Goal: Find specific page/section: Find specific page/section

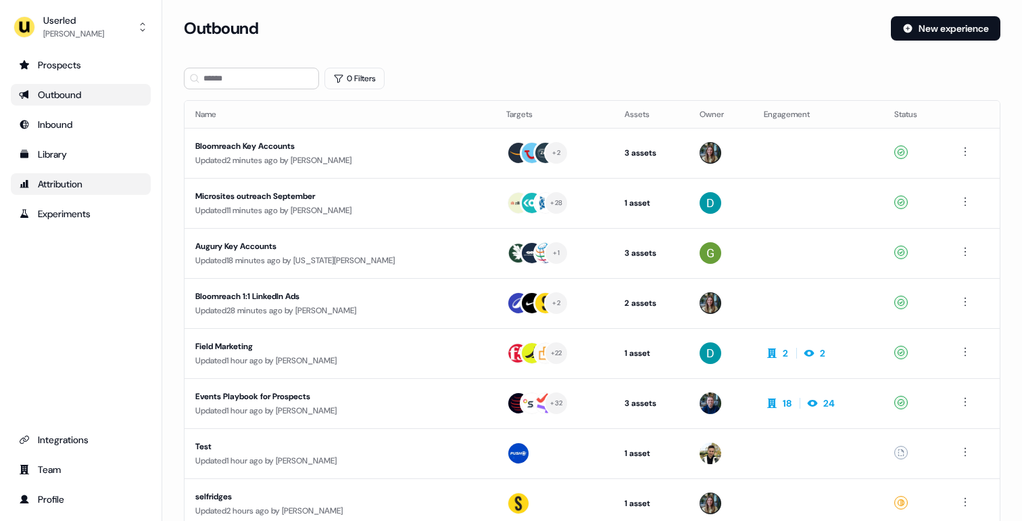
click at [62, 185] on div "Attribution" at bounding box center [81, 184] width 124 height 14
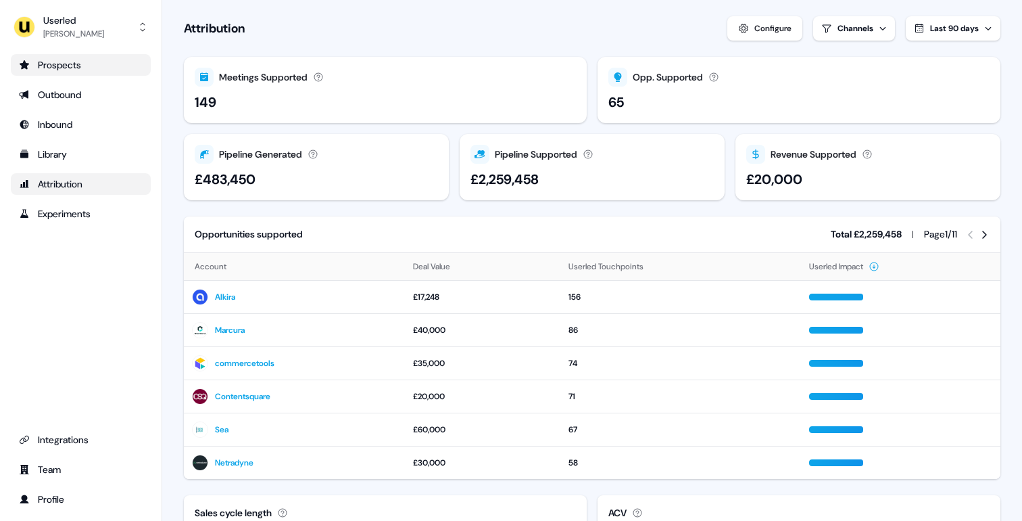
click at [77, 68] on div "Prospects" at bounding box center [81, 65] width 124 height 14
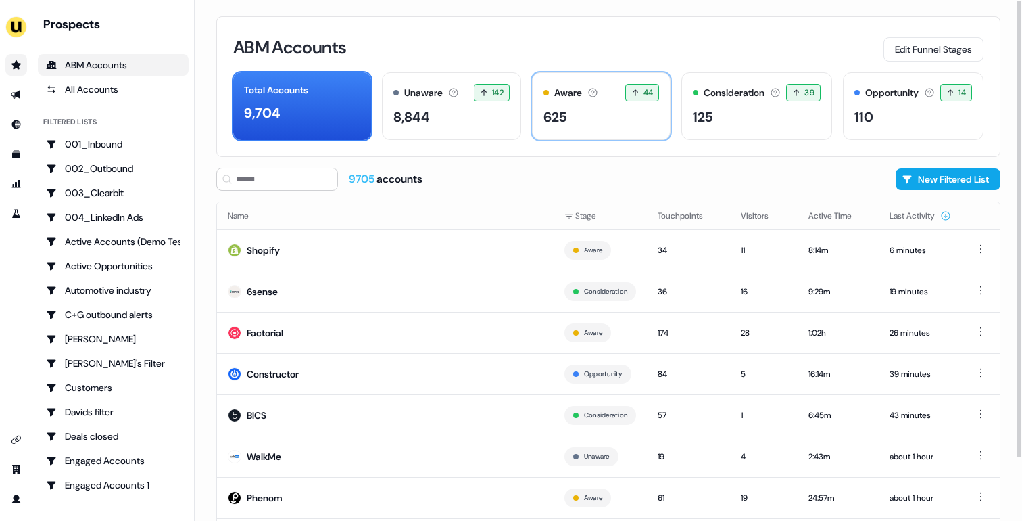
click at [608, 99] on div "Aware Accounts with 5+ minutes of usage or significant LinkedIn ad engagement! …" at bounding box center [602, 93] width 116 height 18
